Goal: Task Accomplishment & Management: Manage account settings

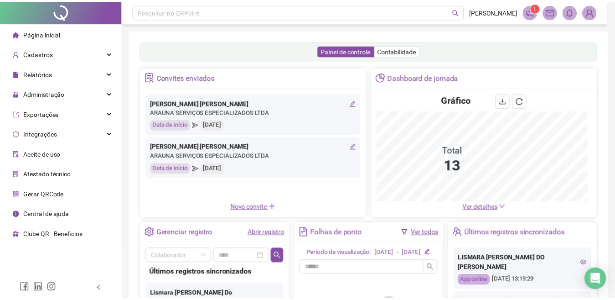
scroll to position [145, 0]
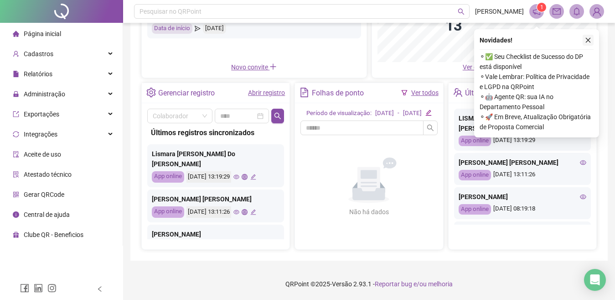
click at [588, 37] on icon "close" at bounding box center [588, 40] width 6 height 6
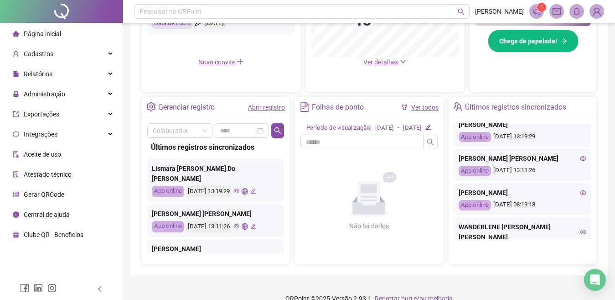
scroll to position [0, 0]
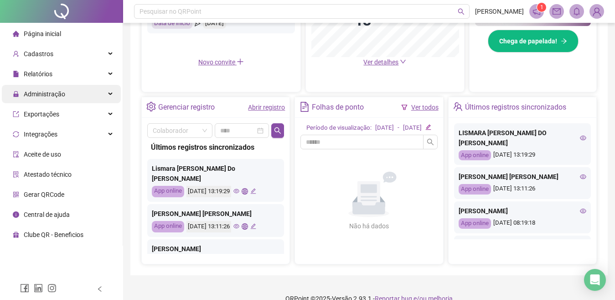
click at [69, 94] on div "Administração" at bounding box center [61, 94] width 119 height 18
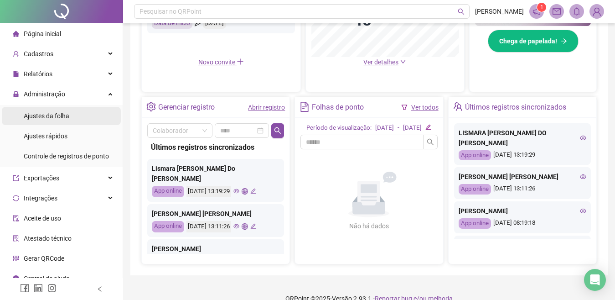
click at [74, 114] on li "Ajustes da folha" at bounding box center [61, 116] width 119 height 18
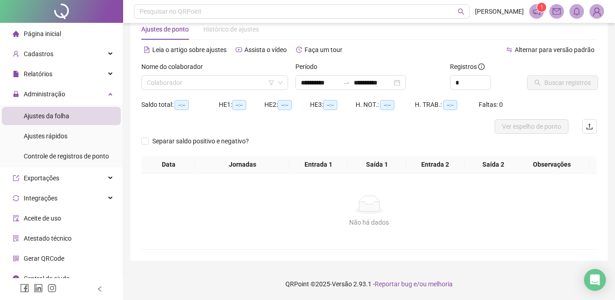
scroll to position [22, 0]
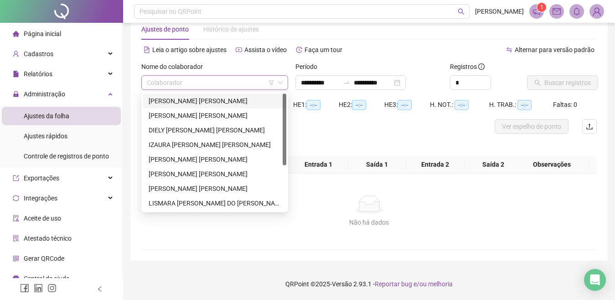
click at [144, 83] on div "Colaborador" at bounding box center [214, 82] width 147 height 15
click at [67, 31] on li "Página inicial" at bounding box center [61, 34] width 119 height 18
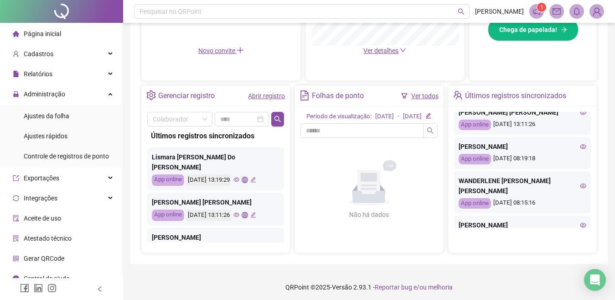
scroll to position [55, 0]
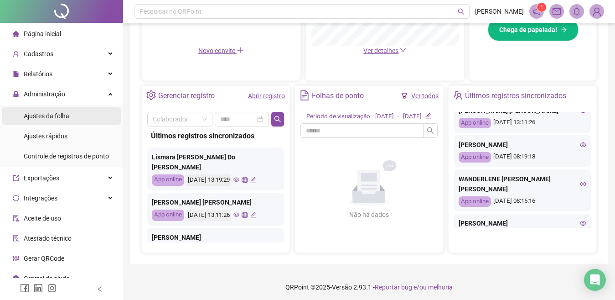
click at [50, 119] on span "Ajustes da folha" at bounding box center [47, 115] width 46 height 7
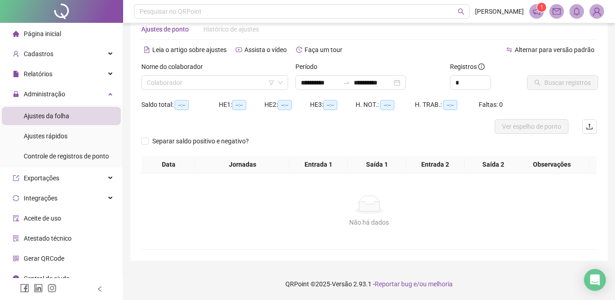
scroll to position [22, 0]
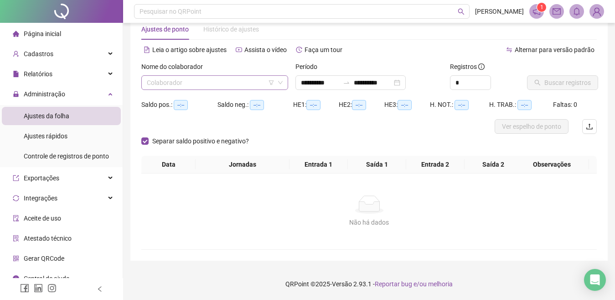
click at [143, 86] on div "Colaborador" at bounding box center [214, 82] width 147 height 15
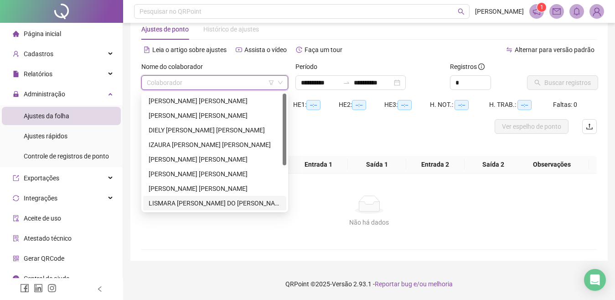
click at [170, 203] on div "LISMARA [PERSON_NAME] DO [PERSON_NAME]" at bounding box center [215, 203] width 132 height 10
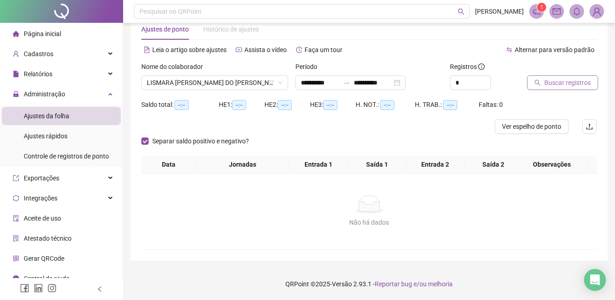
click at [536, 83] on icon "search" at bounding box center [538, 83] width 6 height 6
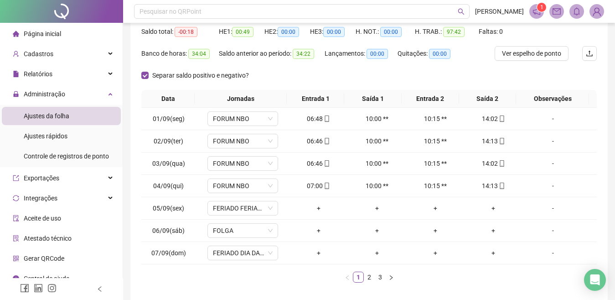
scroll to position [114, 0]
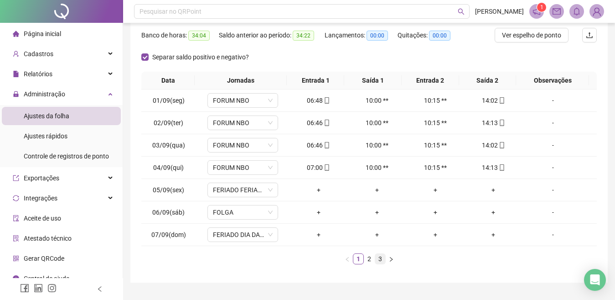
click at [380, 258] on link "3" at bounding box center [380, 259] width 10 height 10
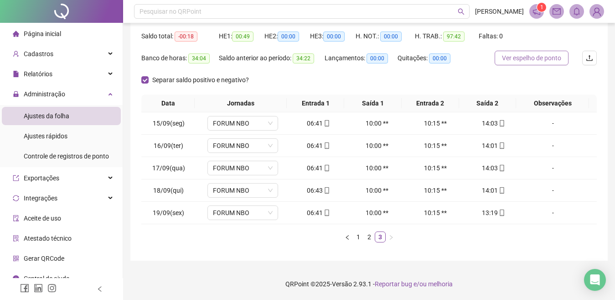
click at [503, 56] on span "Ver espelho de ponto" at bounding box center [531, 58] width 59 height 10
click at [71, 31] on li "Página inicial" at bounding box center [61, 34] width 119 height 18
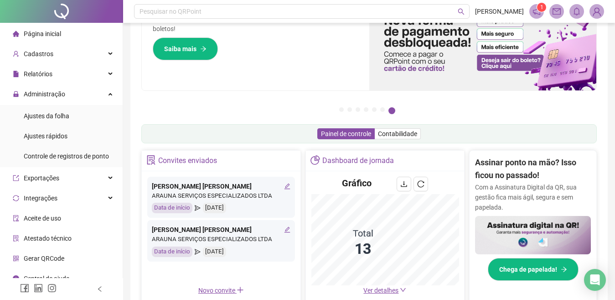
scroll to position [36, 0]
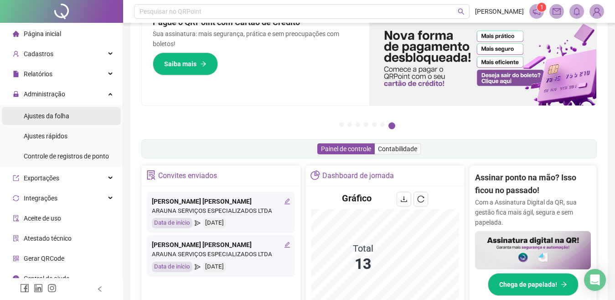
click at [35, 115] on span "Ajustes da folha" at bounding box center [47, 115] width 46 height 7
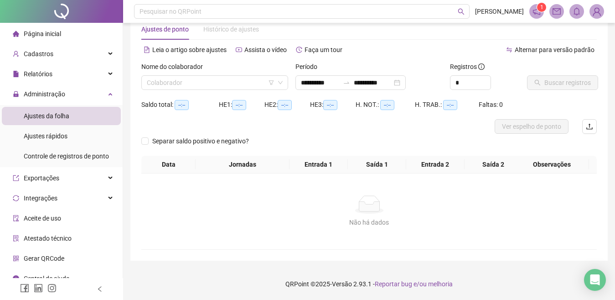
scroll to position [22, 0]
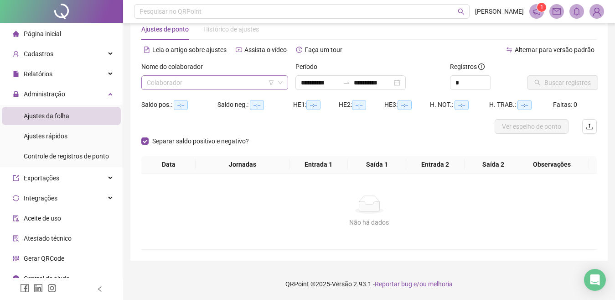
click at [146, 85] on div "Colaborador" at bounding box center [214, 82] width 147 height 15
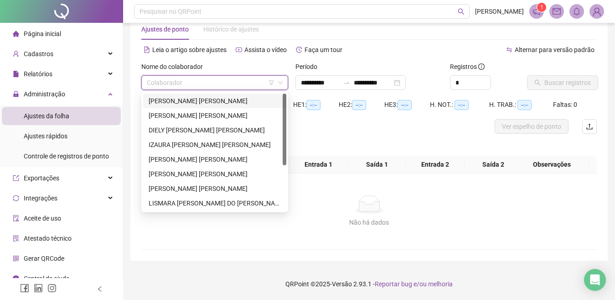
click at [174, 101] on div "[PERSON_NAME] [PERSON_NAME]" at bounding box center [215, 101] width 132 height 10
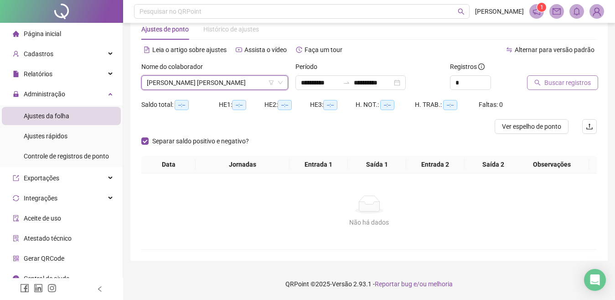
click at [535, 80] on icon "search" at bounding box center [538, 82] width 6 height 6
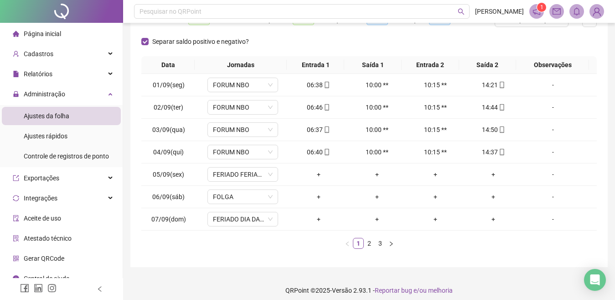
scroll to position [135, 0]
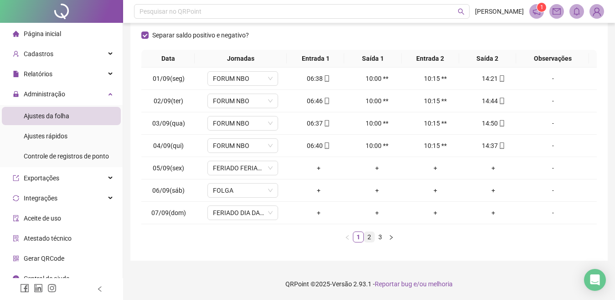
click at [369, 234] on link "2" at bounding box center [369, 237] width 10 height 10
click at [377, 235] on link "3" at bounding box center [380, 237] width 10 height 10
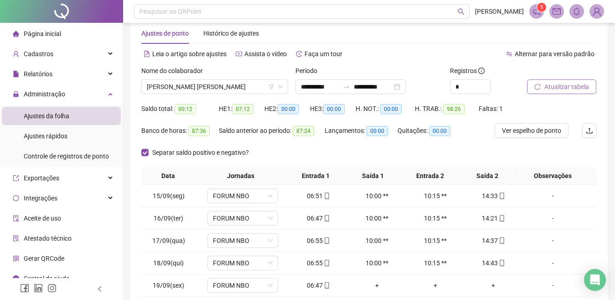
scroll to position [18, 0]
click at [63, 33] on li "Página inicial" at bounding box center [61, 34] width 119 height 18
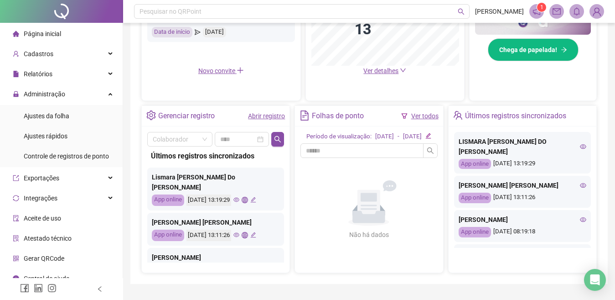
scroll to position [273, 0]
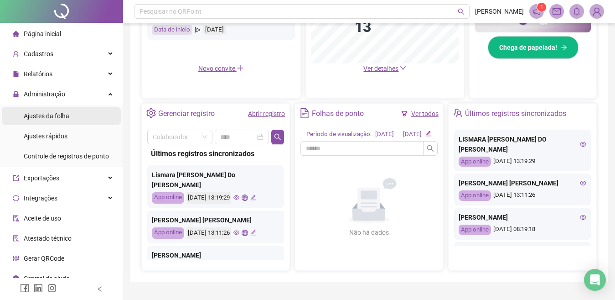
click at [62, 114] on span "Ajustes da folha" at bounding box center [47, 115] width 46 height 7
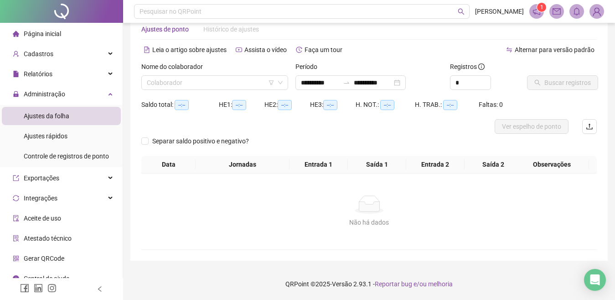
scroll to position [22, 0]
click at [62, 31] on li "Página inicial" at bounding box center [61, 34] width 119 height 18
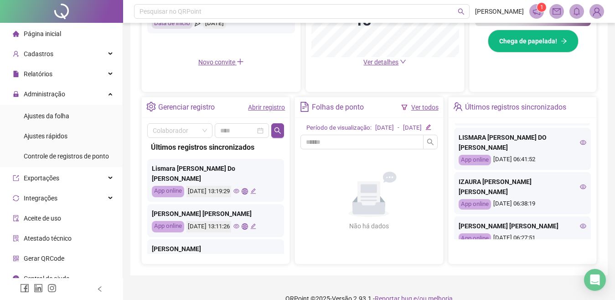
scroll to position [405, 0]
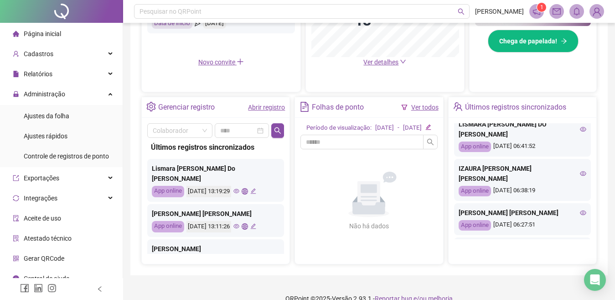
click at [582, 123] on div "[PERSON_NAME] DO [PERSON_NAME] App online [DATE] 06:41:52" at bounding box center [522, 135] width 137 height 42
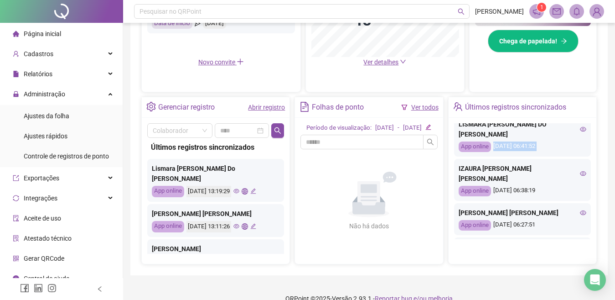
click at [582, 123] on div "[PERSON_NAME] DO [PERSON_NAME] App online [DATE] 06:41:52" at bounding box center [522, 135] width 137 height 42
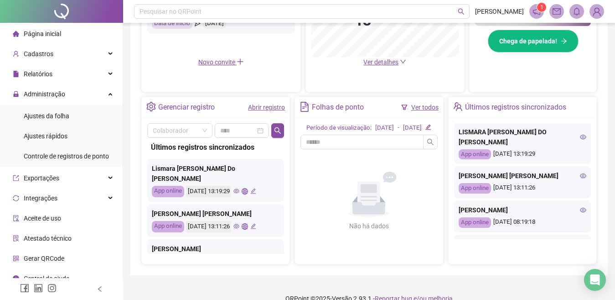
scroll to position [0, 0]
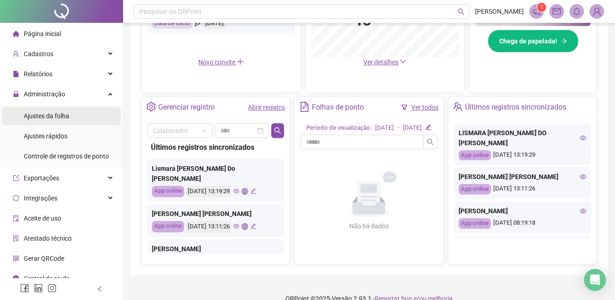
click at [71, 109] on li "Ajustes da folha" at bounding box center [61, 116] width 119 height 18
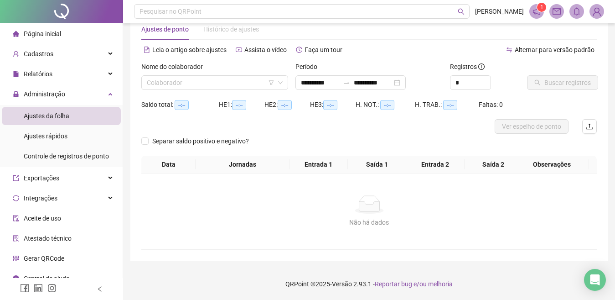
scroll to position [22, 0]
click at [65, 32] on li "Página inicial" at bounding box center [61, 34] width 119 height 18
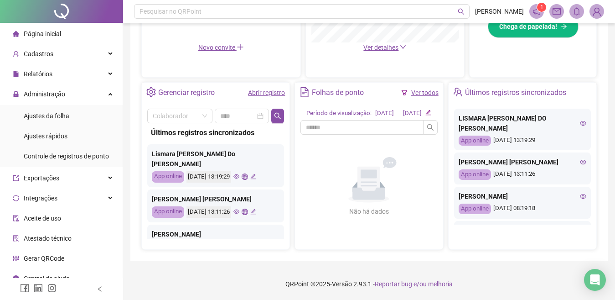
scroll to position [299, 0]
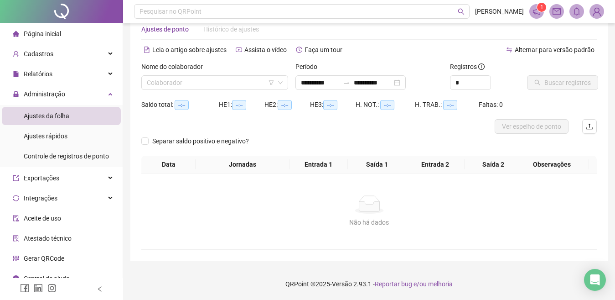
scroll to position [22, 0]
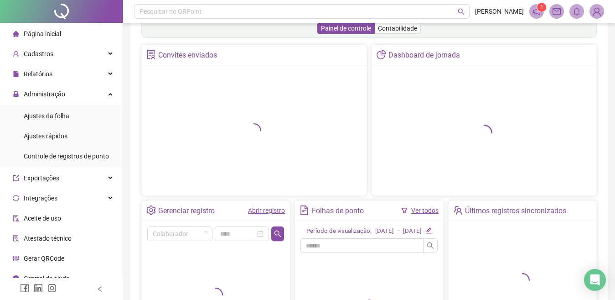
scroll to position [144, 0]
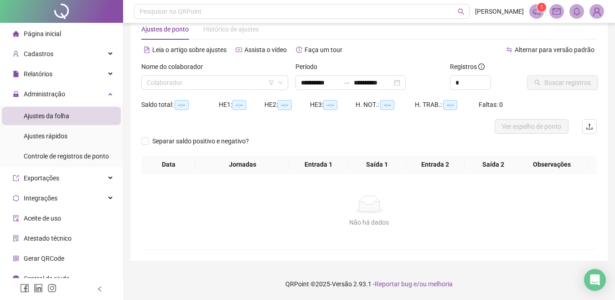
scroll to position [22, 0]
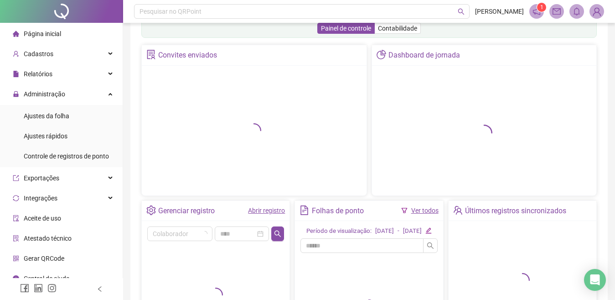
scroll to position [144, 0]
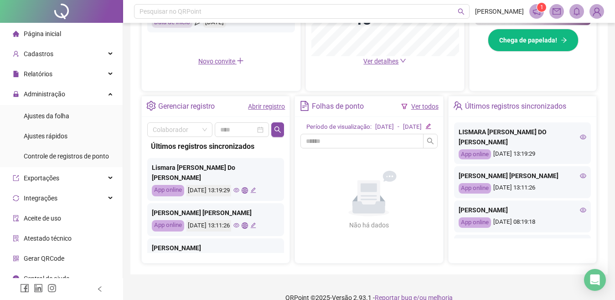
scroll to position [299, 0]
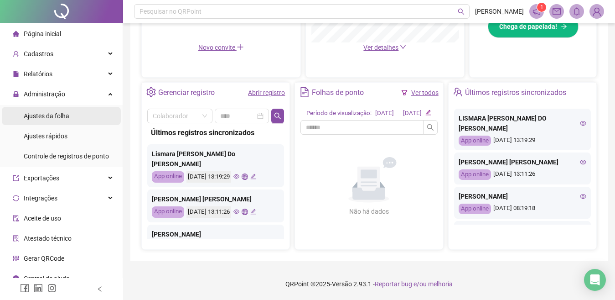
click at [52, 119] on span "Ajustes da folha" at bounding box center [47, 115] width 46 height 7
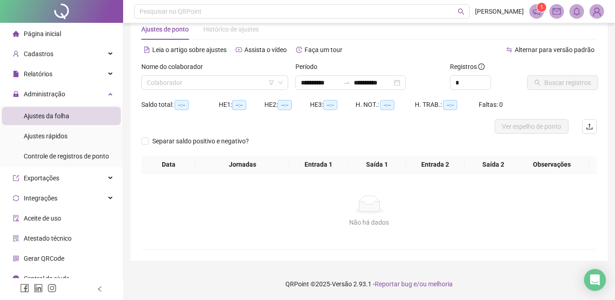
scroll to position [22, 0]
click at [63, 30] on li "Página inicial" at bounding box center [61, 34] width 119 height 18
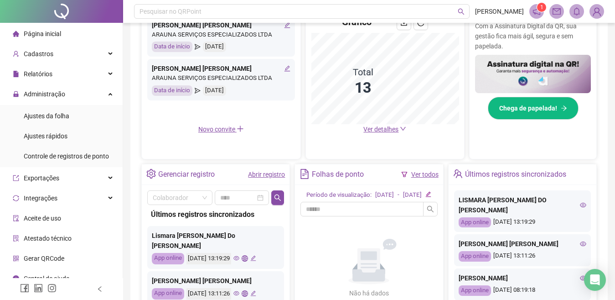
scroll to position [174, 0]
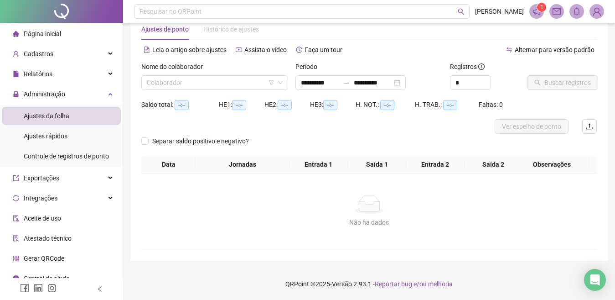
scroll to position [22, 0]
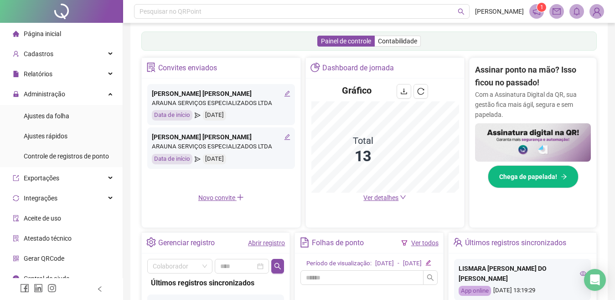
scroll to position [279, 0]
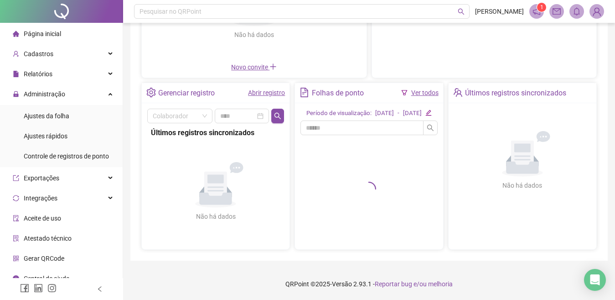
scroll to position [22, 0]
